Goal: Navigation & Orientation: Go to known website

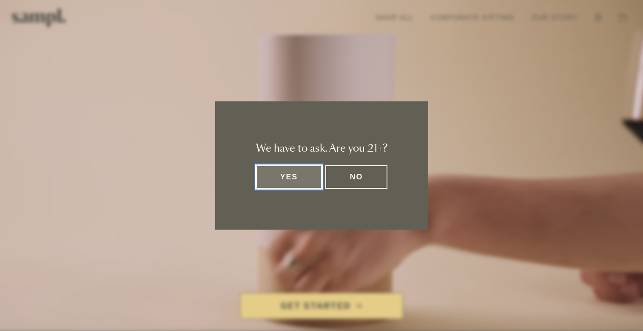
click at [340, 181] on button "No" at bounding box center [356, 176] width 62 height 23
click at [294, 181] on button "Yes" at bounding box center [289, 176] width 66 height 23
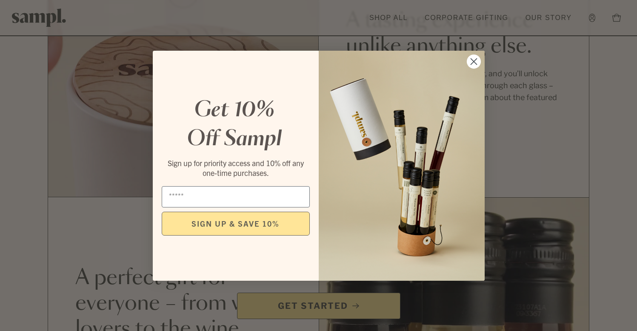
scroll to position [699, 0]
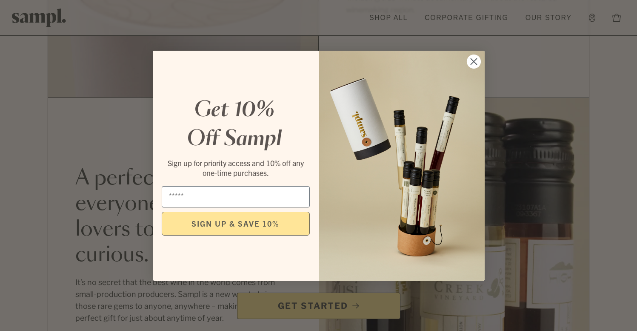
click at [474, 64] on circle "Close dialog" at bounding box center [473, 61] width 14 height 14
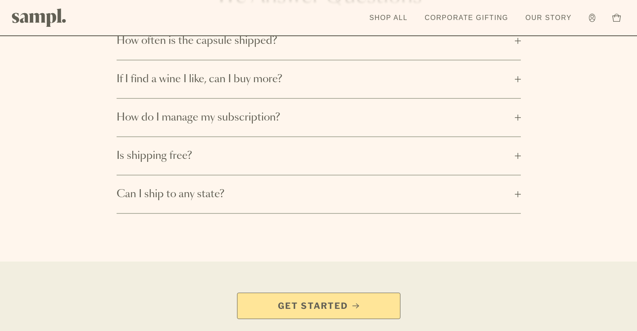
scroll to position [1447, 0]
